Goal: Task Accomplishment & Management: Manage account settings

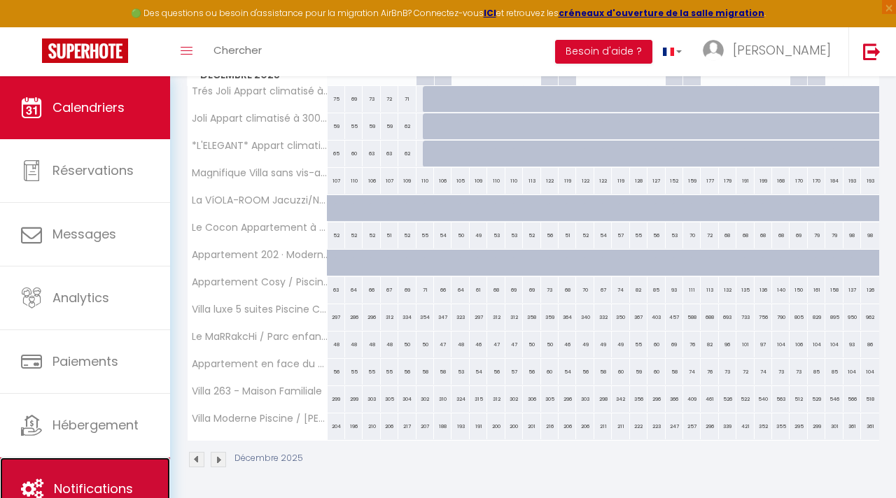
click at [111, 477] on link "Notifications" at bounding box center [85, 489] width 170 height 63
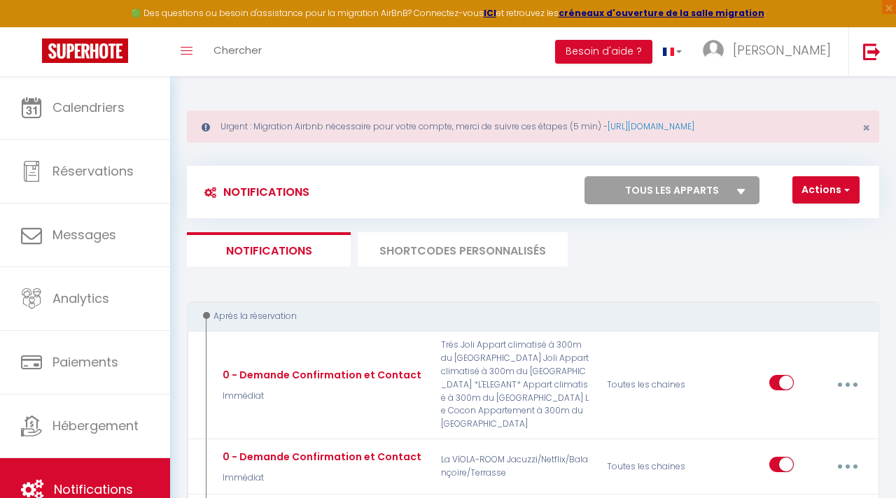
select select
checkbox input "false"
select select
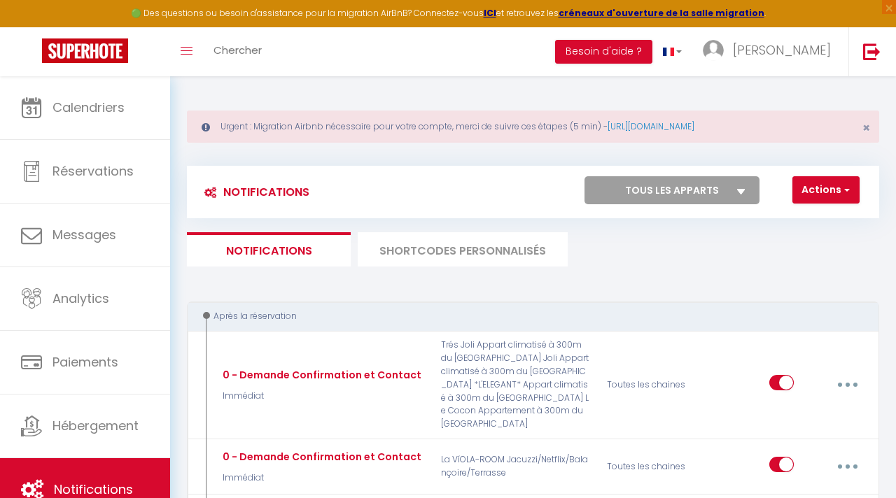
checkbox input "false"
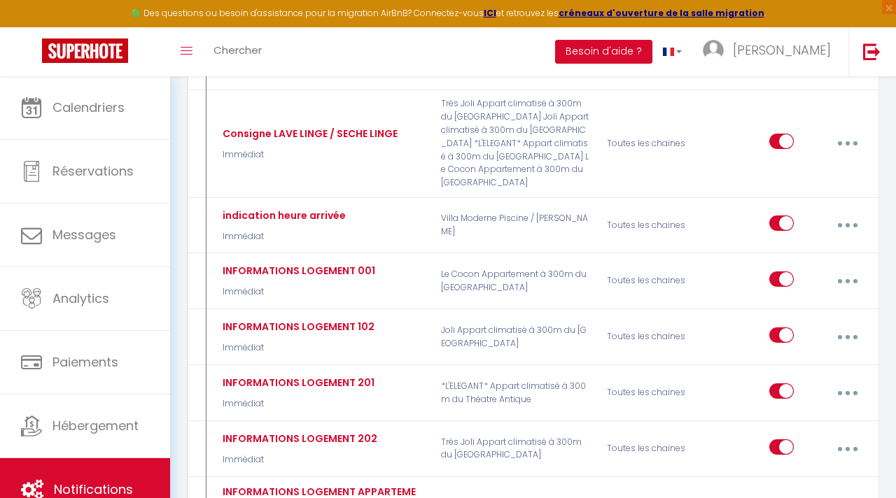
scroll to position [1512, 0]
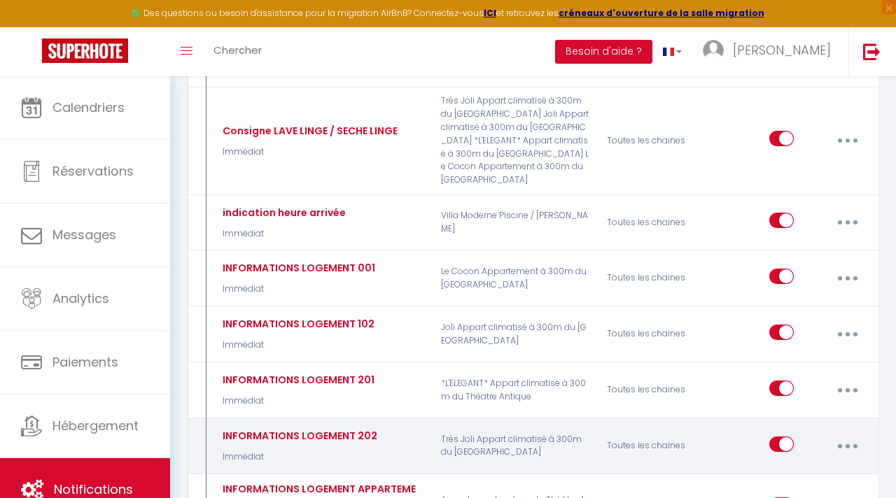
click at [853, 433] on button "button" at bounding box center [847, 446] width 37 height 27
click at [792, 468] on link "Editer" at bounding box center [810, 480] width 104 height 24
type input "INFORMATIONS LOGEMENT 202"
select select "Immédiat"
select select "if_booking_is_paid"
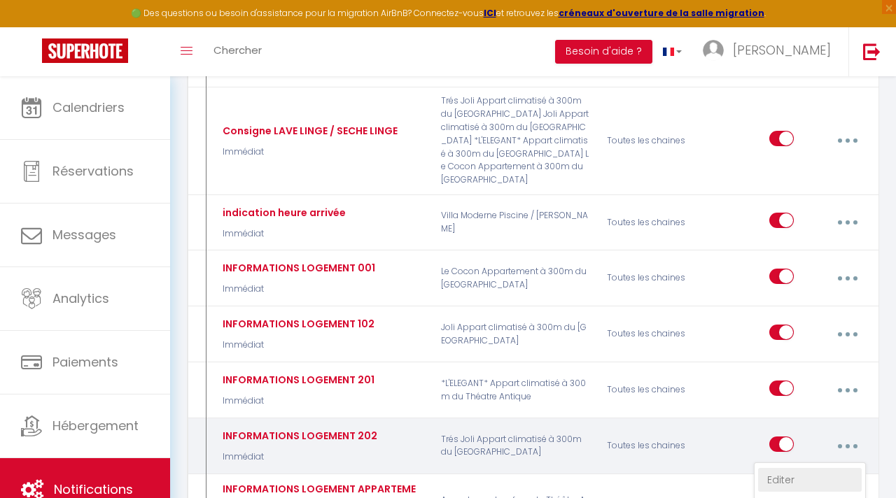
checkbox input "true"
checkbox input "false"
radio input "true"
type input "Informations d'accés logement[RENTAL:NAME]"
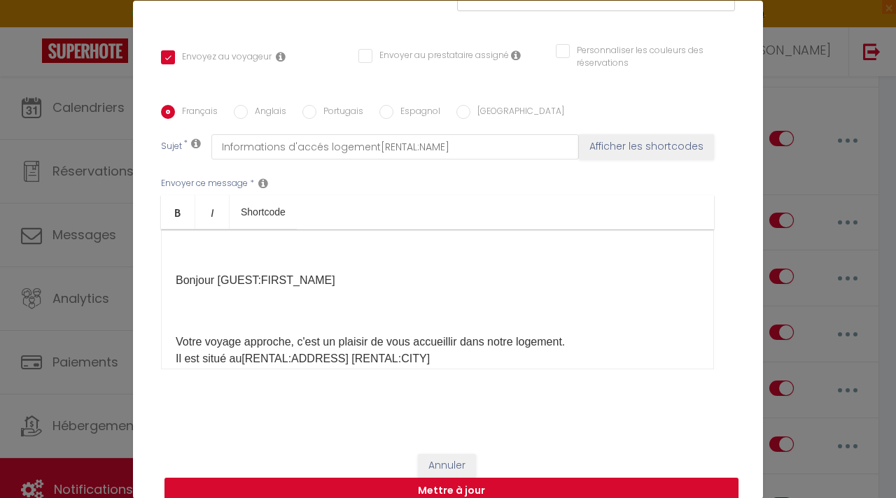
scroll to position [28, 0]
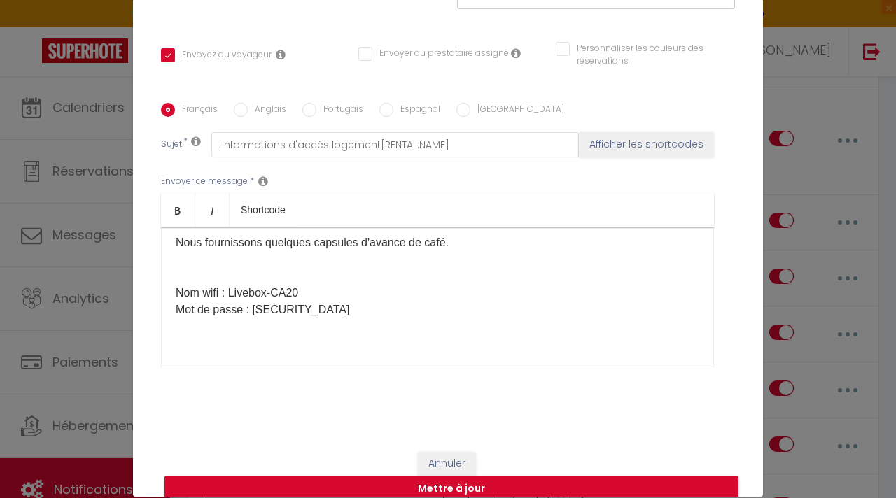
scroll to position [916, 0]
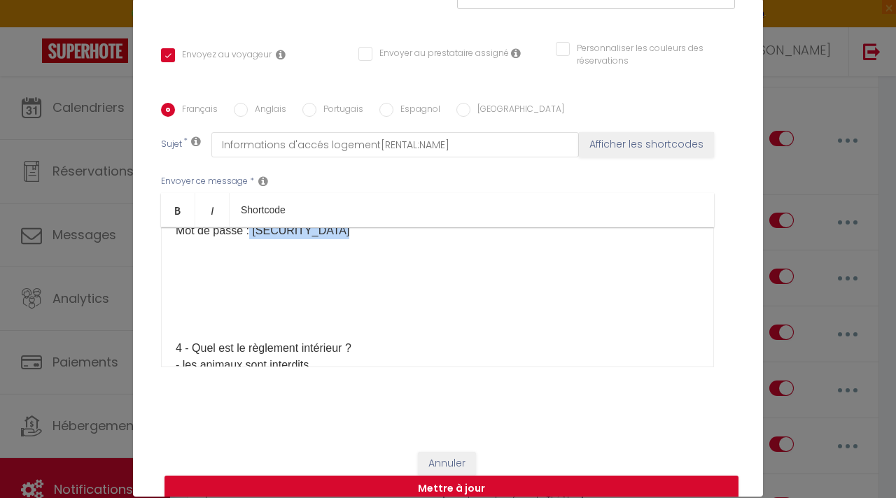
drag, startPoint x: 347, startPoint y: 247, endPoint x: 249, endPoint y: 251, distance: 98.1
click at [249, 251] on p "Votre voyage approche, c'est un plaisir de vous accueillir dans notre logement.…" at bounding box center [438, 206] width 524 height 1647
click at [457, 476] on button "Mettre à jour" at bounding box center [452, 489] width 574 height 27
checkbox input "true"
checkbox input "false"
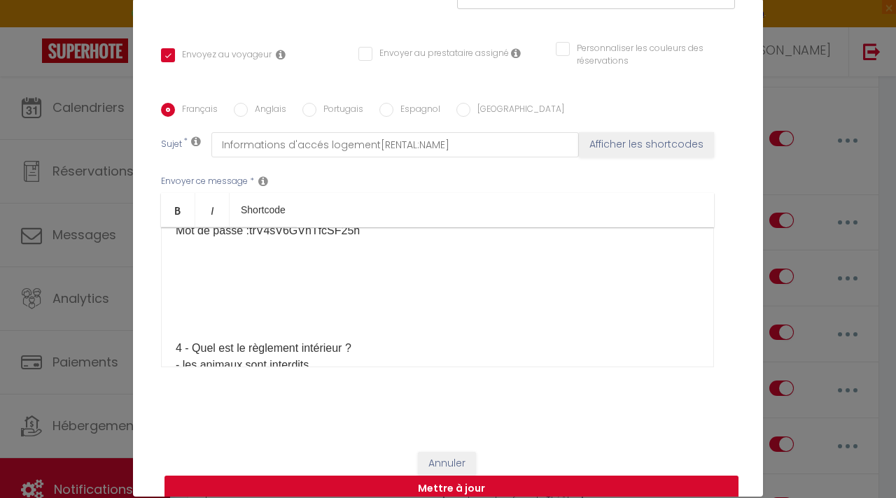
checkbox input "false"
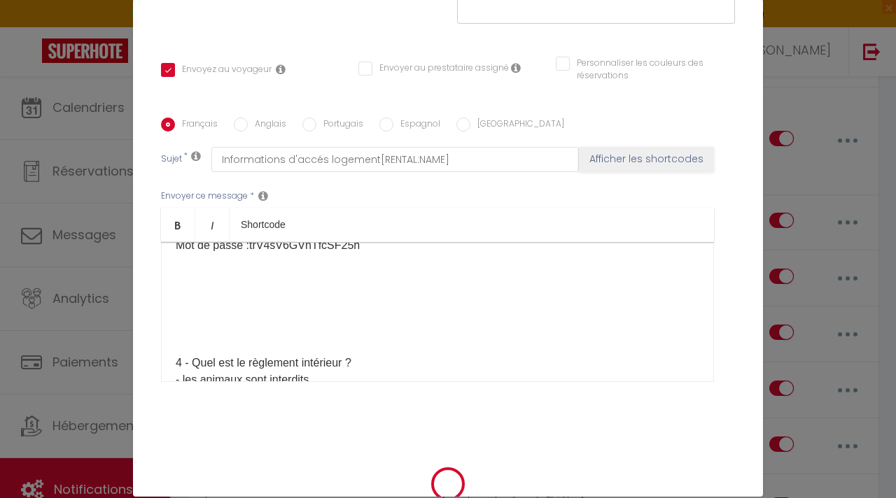
scroll to position [51, 0]
